Goal: Information Seeking & Learning: Learn about a topic

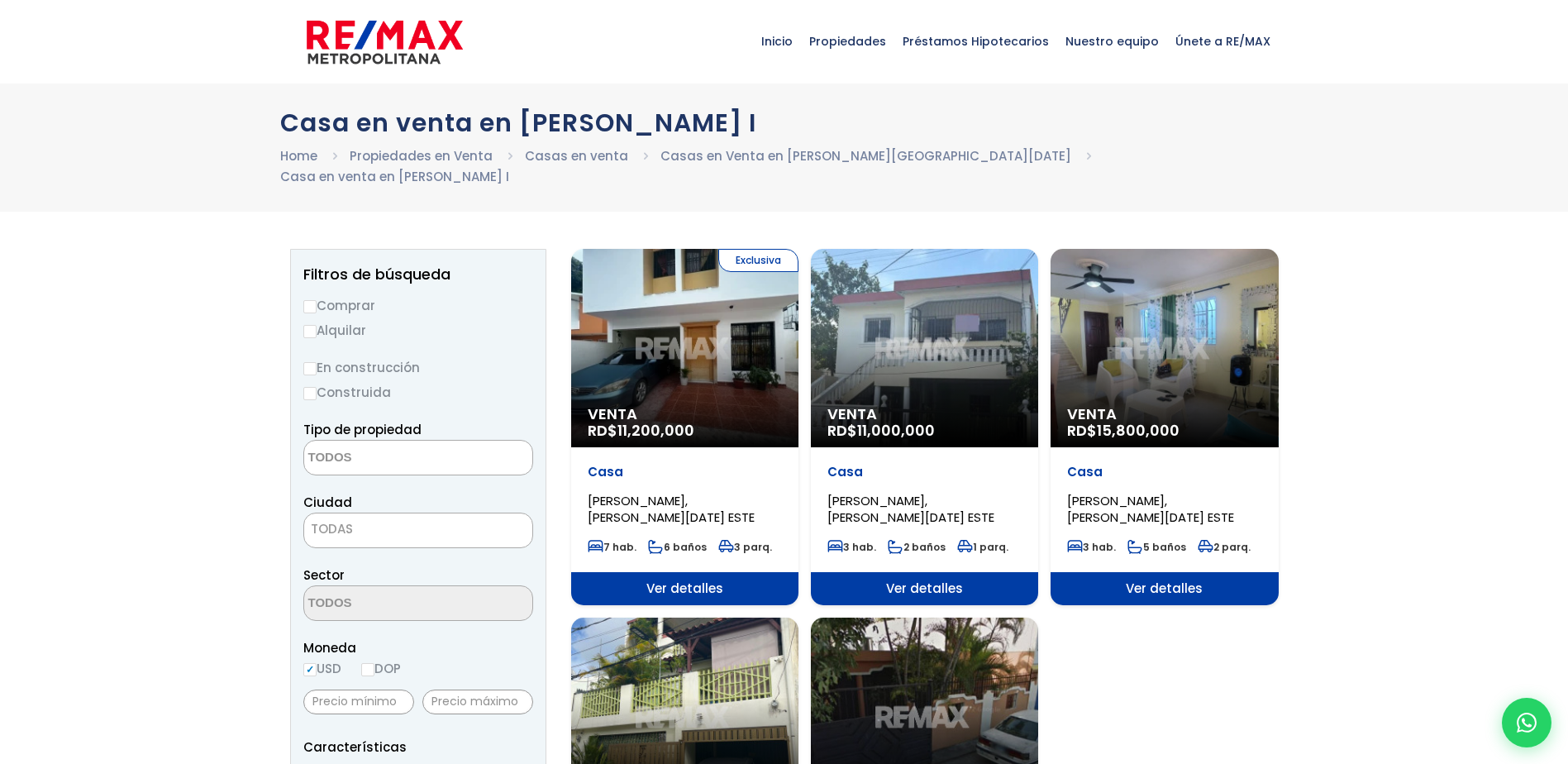
select select
click at [702, 310] on div "Exclusiva Venta RD$ 11,200,000" at bounding box center [685, 348] width 227 height 198
select select
click at [961, 358] on div "Venta RD$ 11,000,000" at bounding box center [924, 348] width 227 height 198
select select
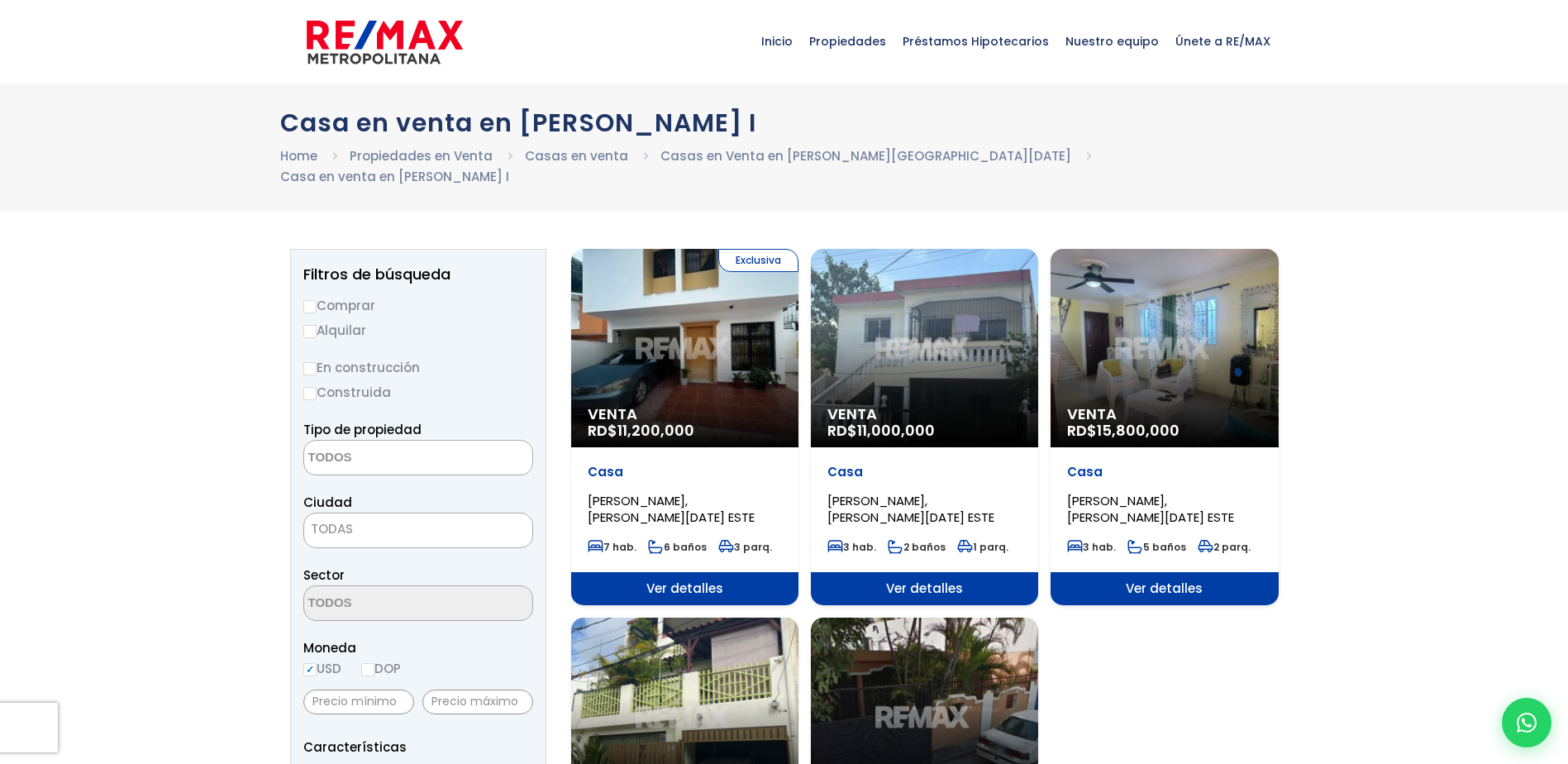
select select
